Goal: Communication & Community: Answer question/provide support

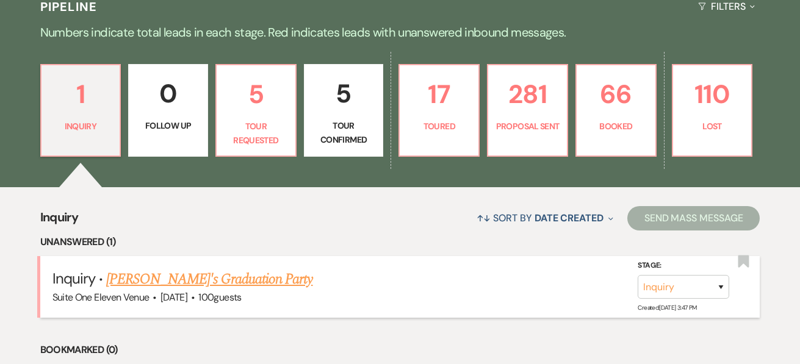
click at [130, 278] on link "[PERSON_NAME]'s Graduation Party" at bounding box center [209, 280] width 206 height 22
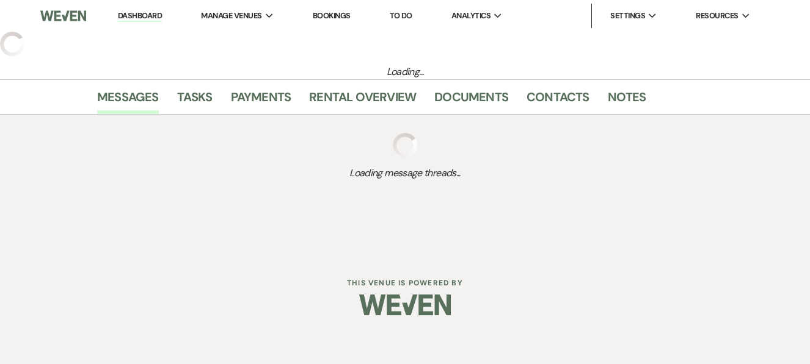
select select "5"
select select "19"
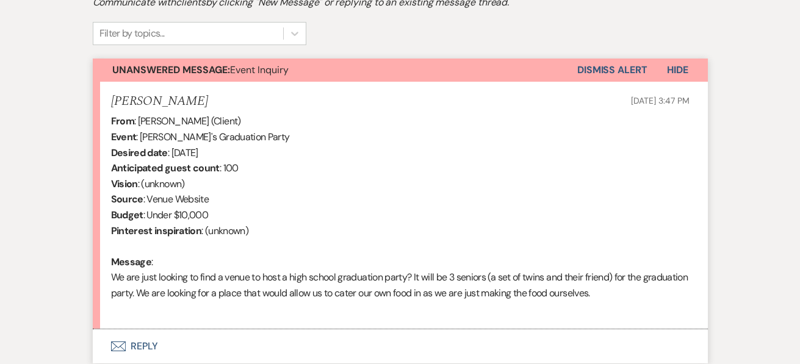
scroll to position [492, 0]
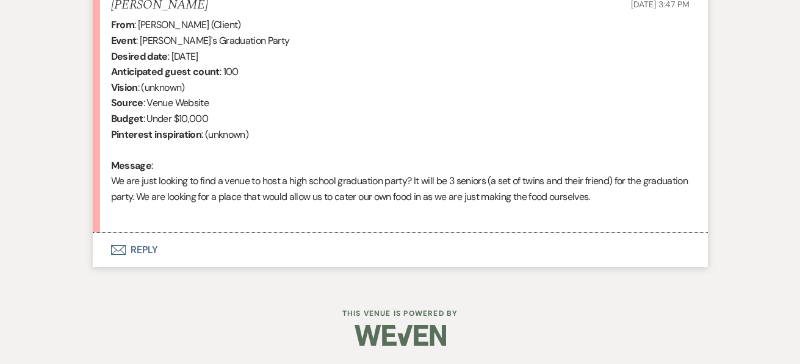
click at [145, 248] on button "Envelope Reply" at bounding box center [400, 250] width 615 height 34
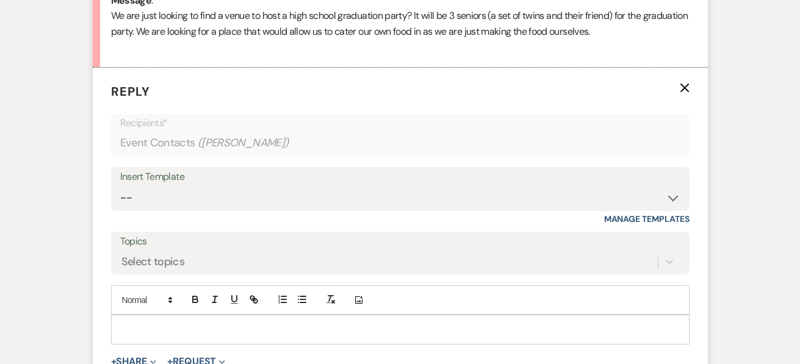
scroll to position [669, 0]
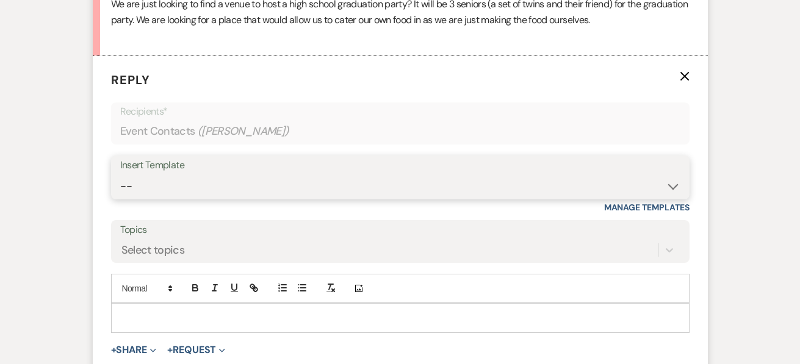
click at [675, 186] on select "-- Weven Planning Portal Introduction (Booked Events) Initial Inquiry Response …" at bounding box center [400, 187] width 560 height 24
select select "15"
click at [120, 175] on select "-- Weven Planning Portal Introduction (Booked Events) Initial Inquiry Response …" at bounding box center [400, 187] width 560 height 24
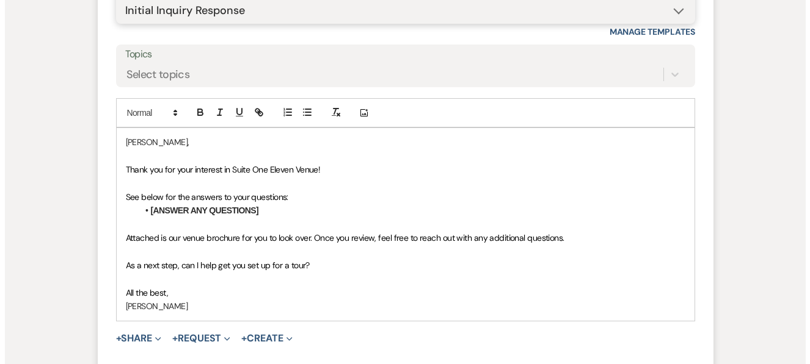
scroll to position [847, 0]
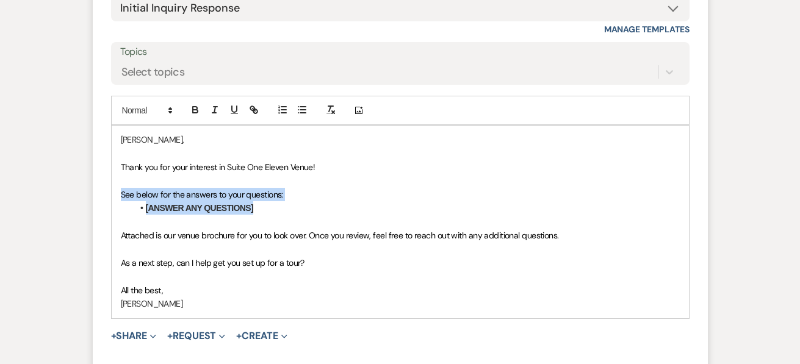
drag, startPoint x: 114, startPoint y: 191, endPoint x: 276, endPoint y: 211, distance: 163.0
click at [276, 211] on div "[PERSON_NAME], Thank you for your interest in Suite One Eleven Venue! See below…" at bounding box center [401, 222] width 578 height 192
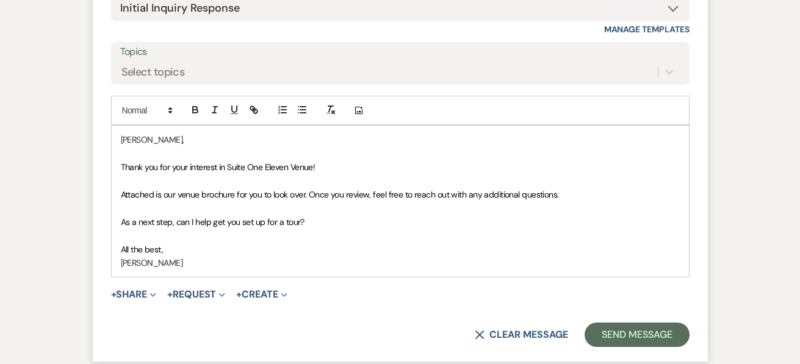
click at [176, 196] on span "Attached is our venue brochure for you to look over. Once you review, feel free…" at bounding box center [340, 194] width 438 height 11
drag, startPoint x: 202, startPoint y: 194, endPoint x: 237, endPoint y: 197, distance: 34.9
click at [237, 197] on span "Attached is our venue brochure for you to look over. Once you review, feel free…" at bounding box center [340, 194] width 438 height 11
click at [145, 293] on button "+ Share Expand" at bounding box center [134, 295] width 46 height 10
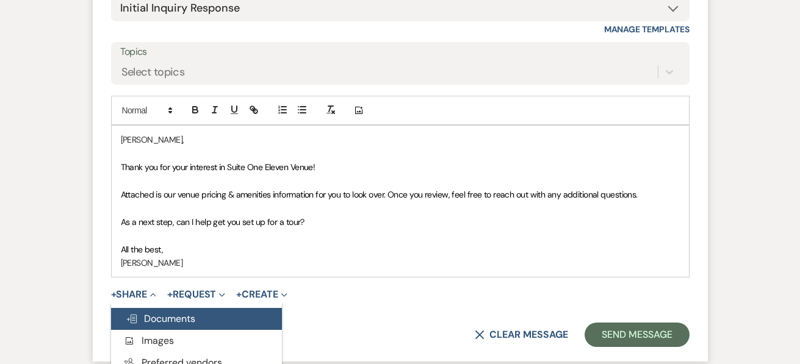
click at [159, 321] on span "Doc Upload Documents" at bounding box center [161, 319] width 70 height 13
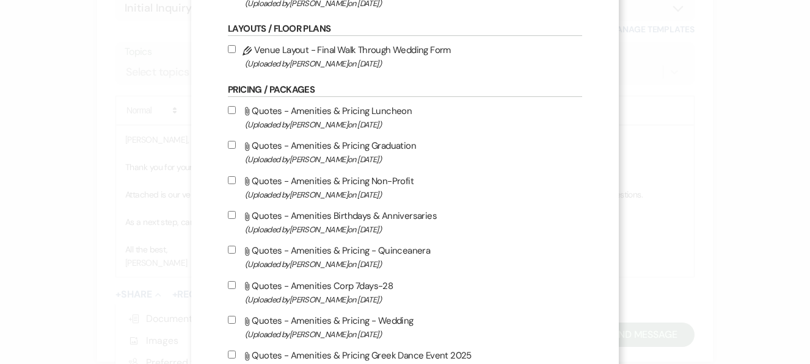
scroll to position [244, 0]
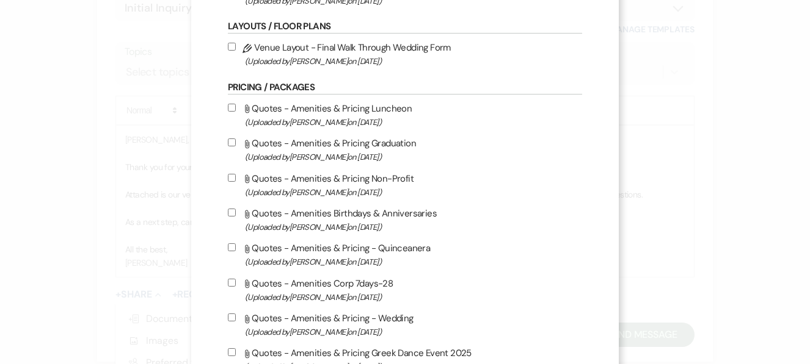
click at [228, 141] on input "Attach File Quotes - Amenities & Pricing Graduation (Uploaded by [PERSON_NAME] …" at bounding box center [232, 143] width 8 height 8
checkbox input "true"
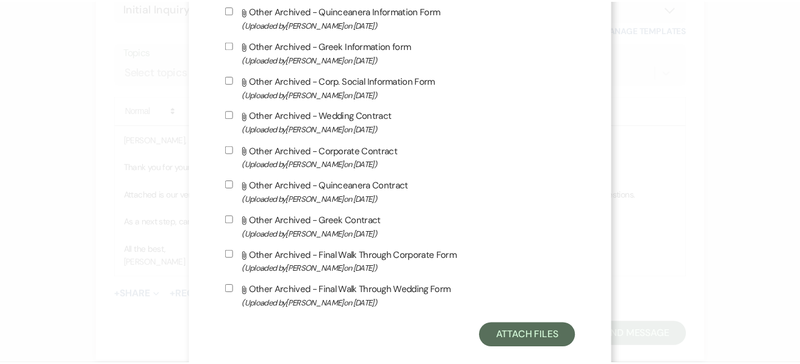
scroll to position [1079, 0]
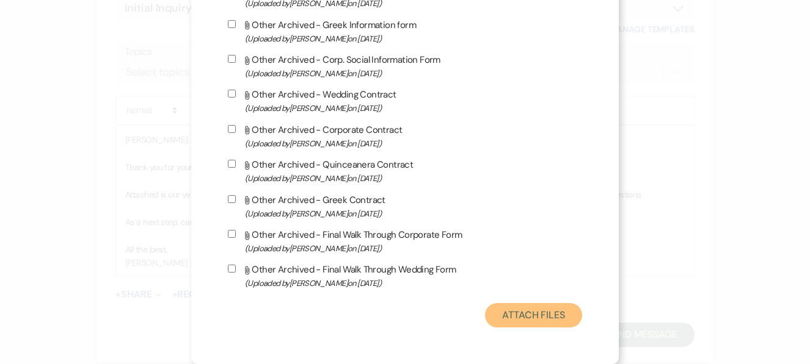
click at [549, 317] on button "Attach Files" at bounding box center [533, 315] width 97 height 24
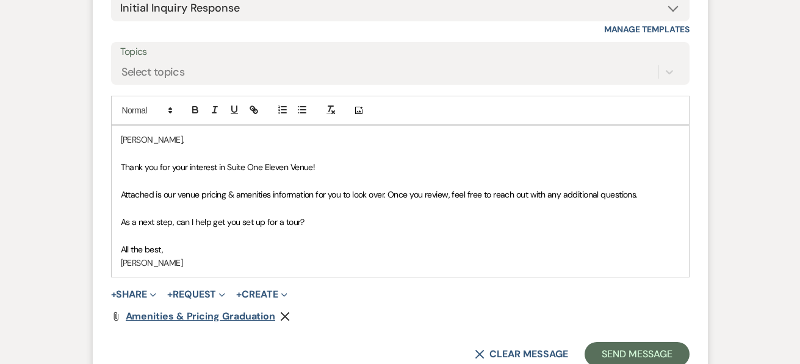
click at [247, 313] on span "Amenities & Pricing Graduation" at bounding box center [201, 316] width 150 height 13
click at [390, 194] on span "Attached is our venue pricing & amenities information for you to look over. Onc…" at bounding box center [379, 194] width 517 height 11
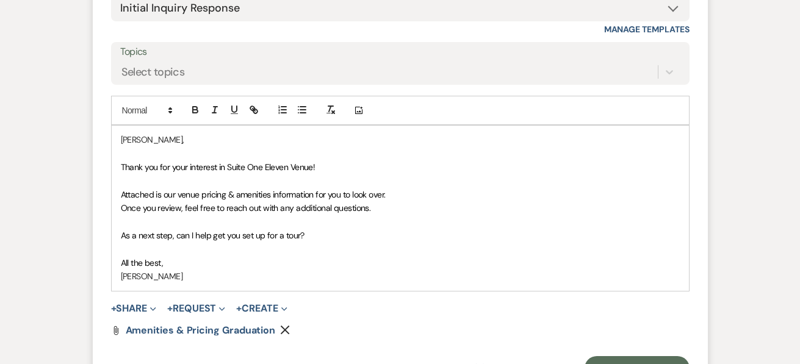
click at [398, 191] on p "Attached is our venue pricing & amenities information for you to look over." at bounding box center [400, 194] width 559 height 13
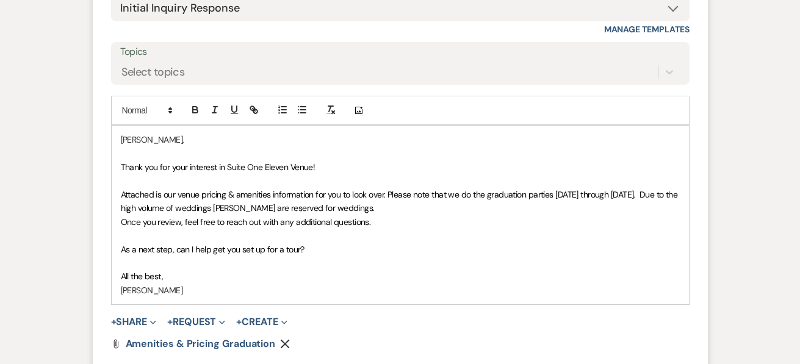
click at [389, 210] on p "Attached is our venue pricing & amenities information for you to look over. Ple…" at bounding box center [400, 201] width 559 height 27
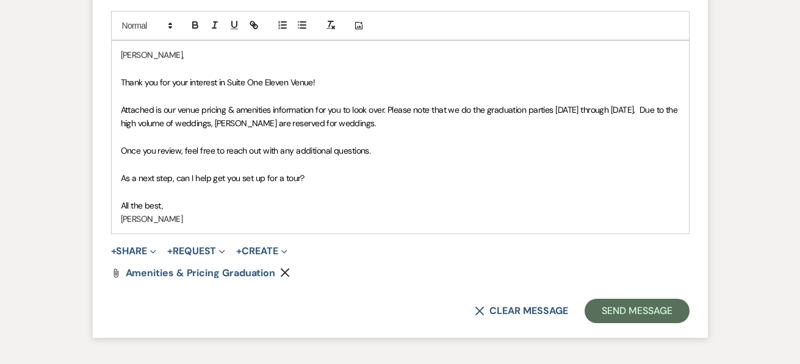
scroll to position [940, 0]
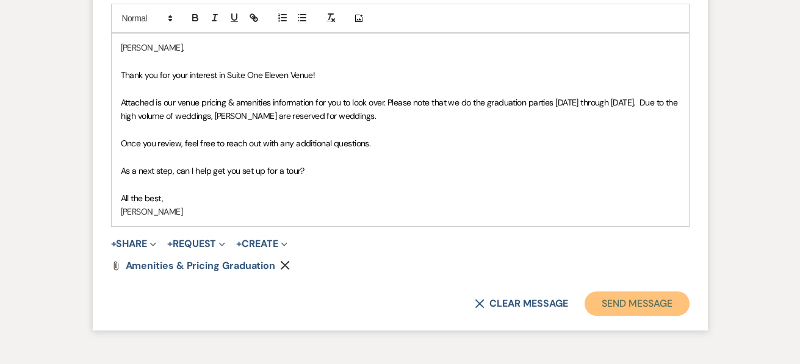
click at [665, 299] on button "Send Message" at bounding box center [637, 304] width 104 height 24
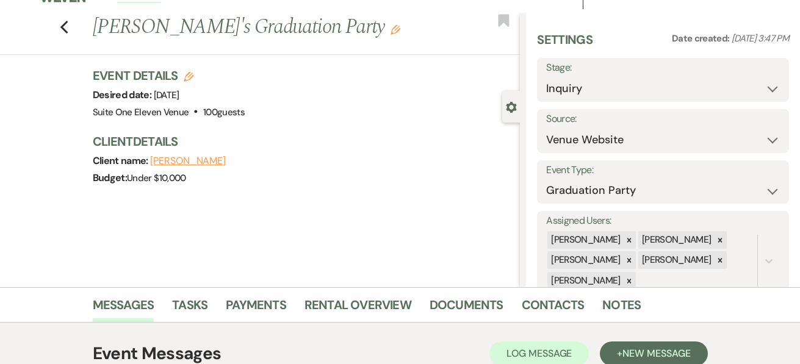
scroll to position [0, 0]
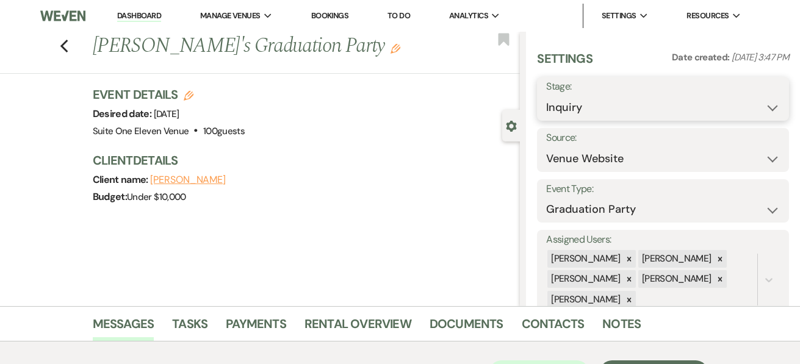
click at [764, 105] on select "Inquiry Follow Up Tour Requested Tour Confirmed Toured Proposal Sent Booked Lost" at bounding box center [663, 108] width 234 height 24
select select "6"
click at [546, 96] on select "Inquiry Follow Up Tour Requested Tour Confirmed Toured Proposal Sent Booked Lost" at bounding box center [663, 108] width 234 height 24
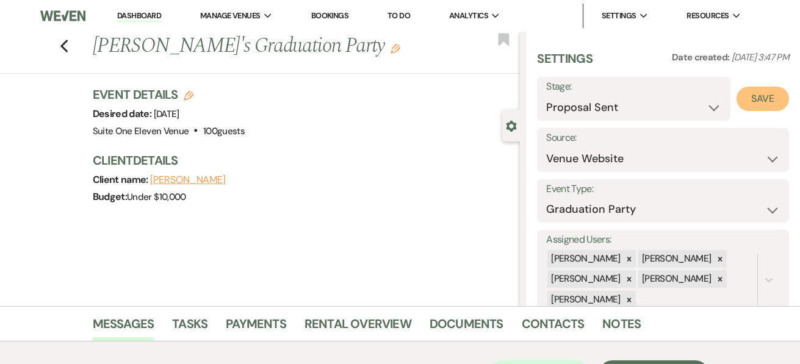
click at [757, 95] on button "Save" at bounding box center [763, 99] width 53 height 24
click at [68, 40] on use "button" at bounding box center [64, 46] width 8 height 13
select select "6"
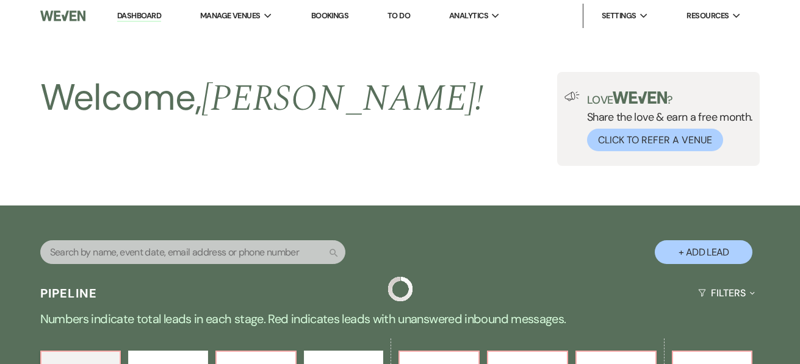
scroll to position [287, 0]
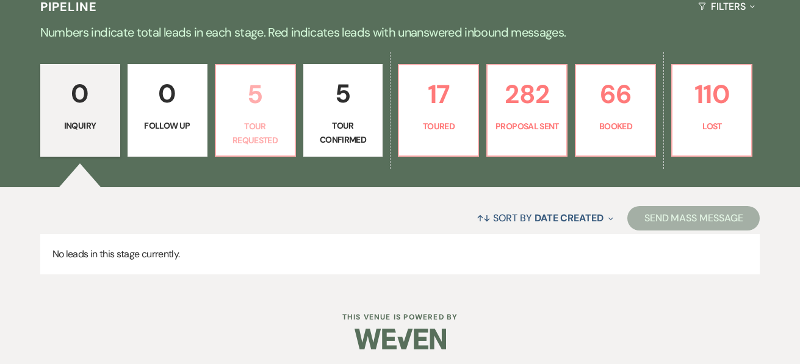
click at [258, 112] on p "5" at bounding box center [255, 94] width 64 height 41
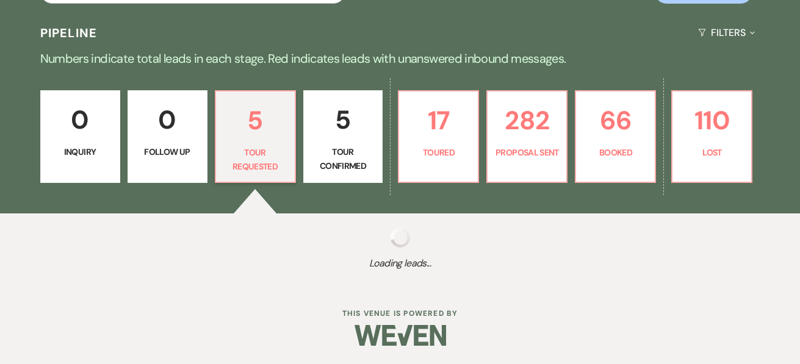
select select "2"
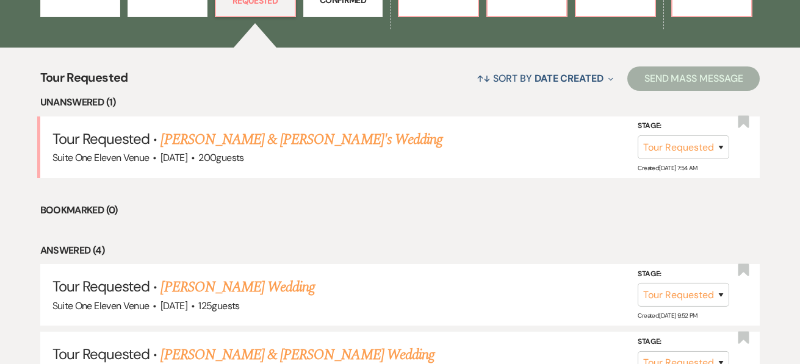
scroll to position [429, 0]
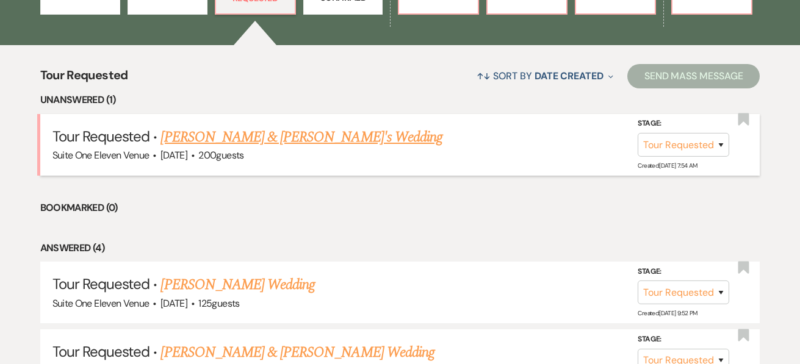
click at [287, 137] on link "[PERSON_NAME] & [PERSON_NAME]'s Wedding" at bounding box center [302, 137] width 282 height 22
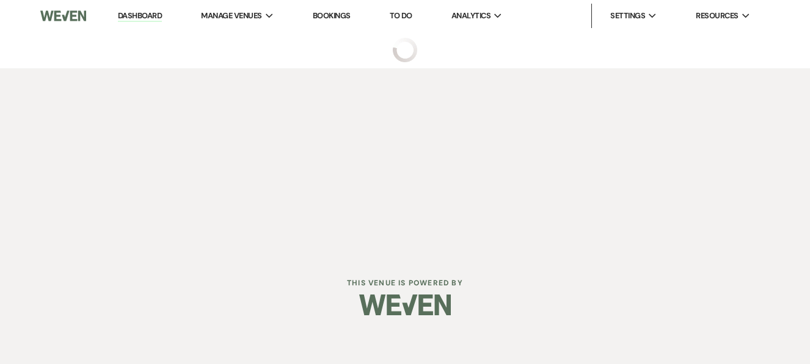
select select "2"
select select "5"
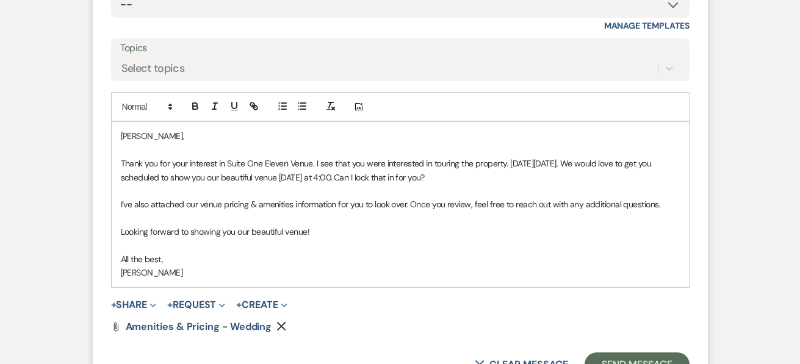
scroll to position [868, 0]
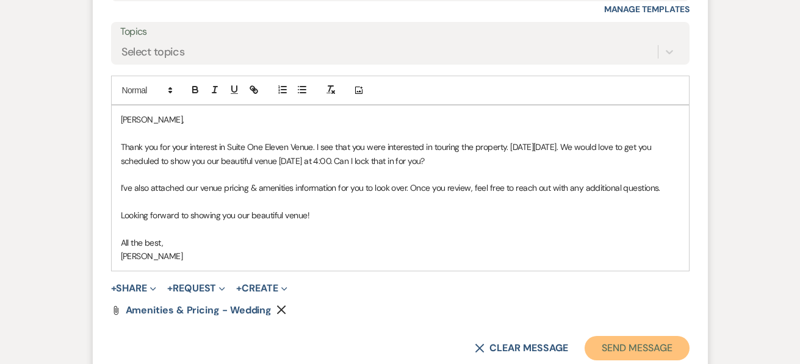
click at [645, 352] on button "Send Message" at bounding box center [637, 348] width 104 height 24
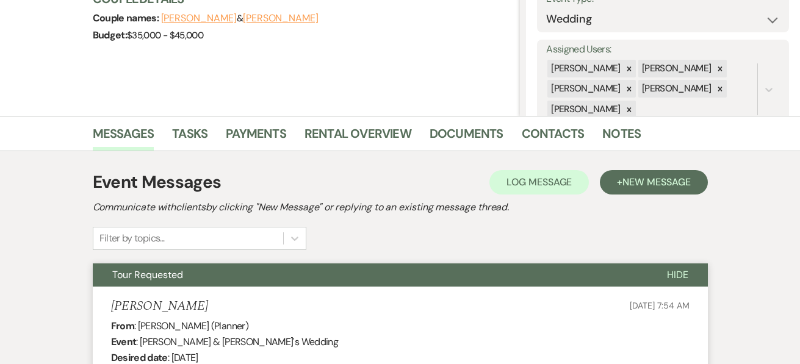
scroll to position [0, 0]
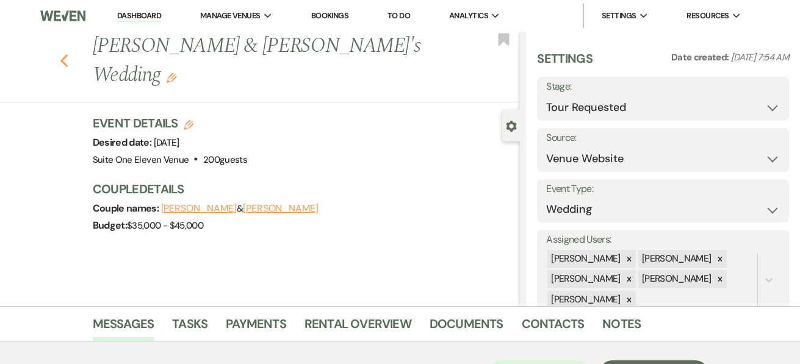
click at [68, 54] on use "button" at bounding box center [64, 60] width 8 height 13
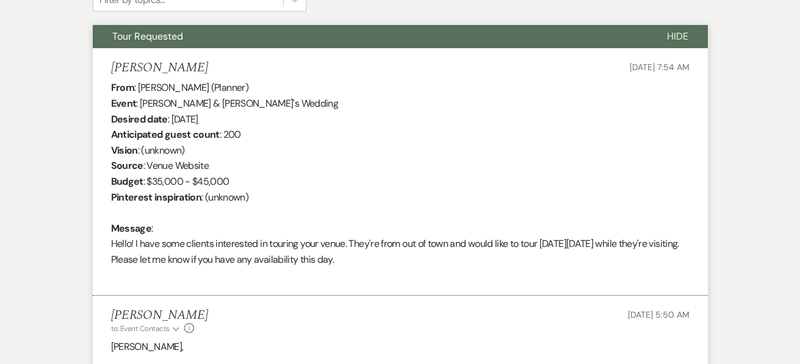
select select "2"
